Goal: Check status

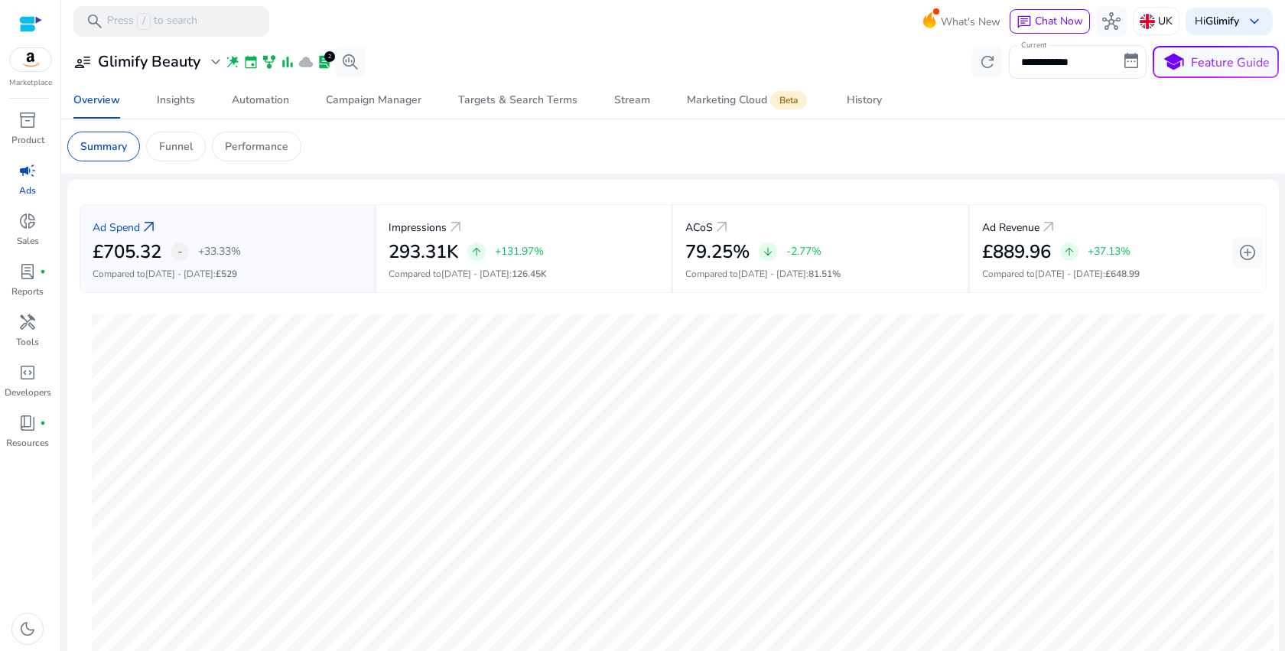
scroll to position [2, 0]
click at [685, 268] on p "Compared to [DATE] - [DATE] : 81.51%" at bounding box center [820, 272] width 270 height 14
click at [871, 105] on div "History" at bounding box center [864, 100] width 35 height 11
